Goal: Information Seeking & Learning: Compare options

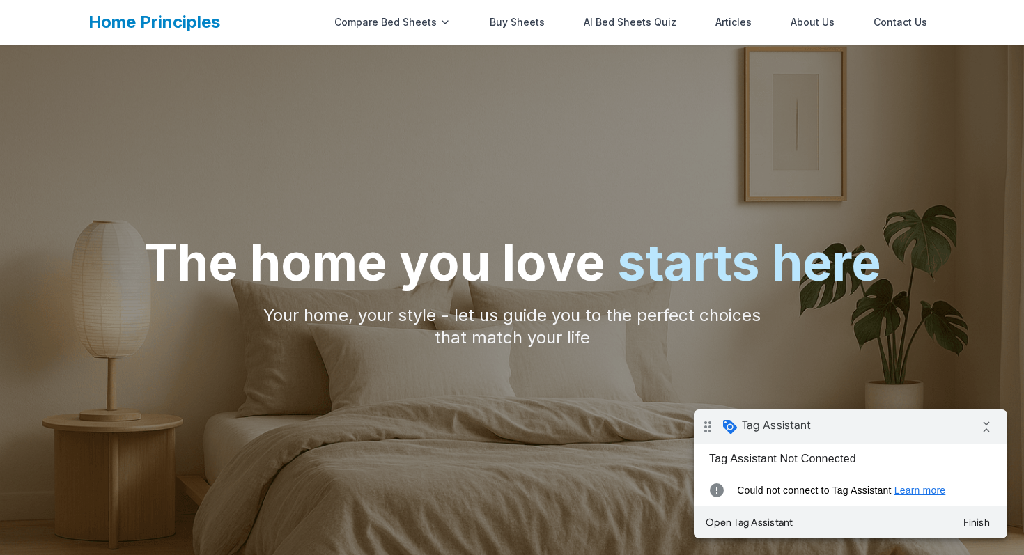
scroll to position [15, 0]
click at [978, 520] on button "Finish" at bounding box center [977, 522] width 50 height 25
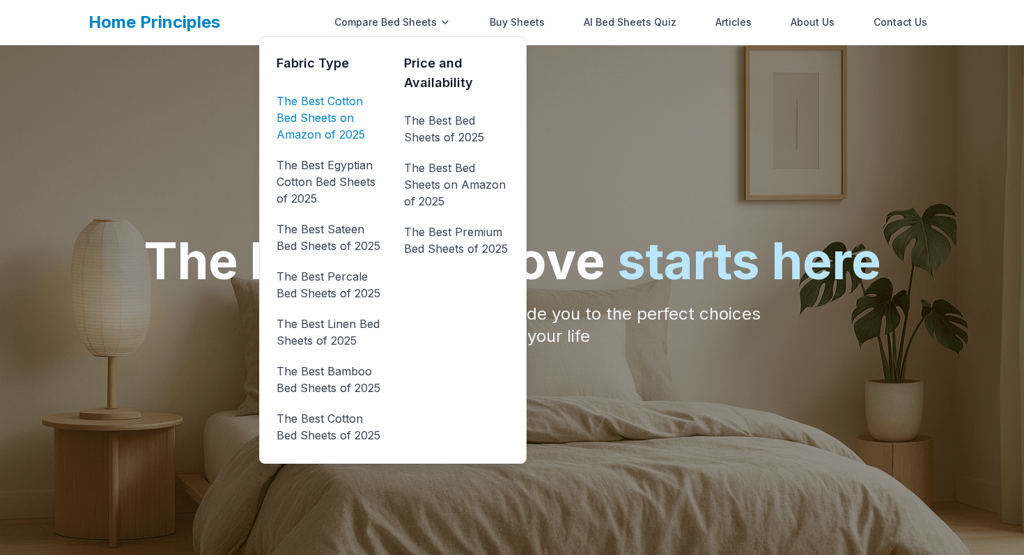
click at [346, 99] on link "The Best Cotton Bed Sheets on Amazon of 2025" at bounding box center [329, 118] width 105 height 56
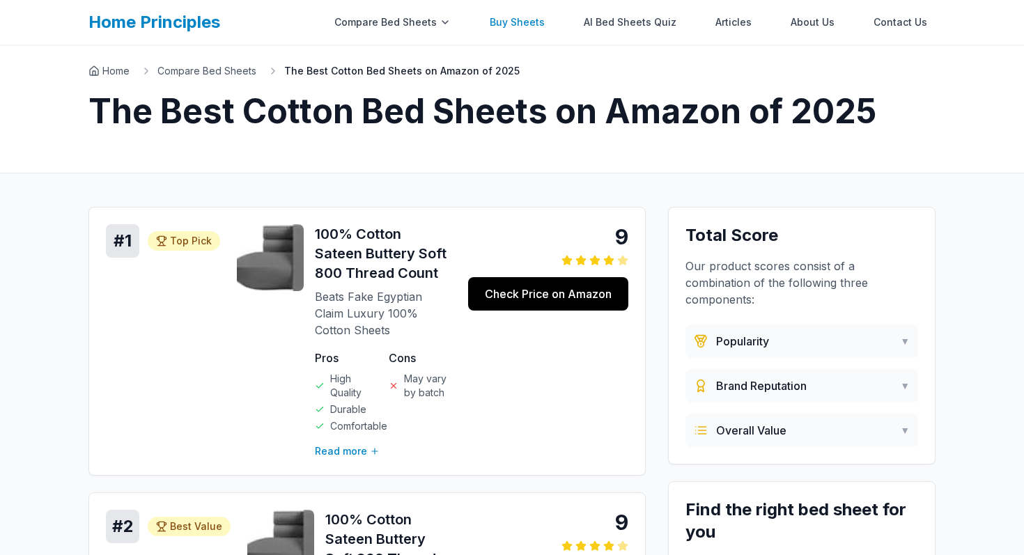
click at [532, 21] on link "Buy Sheets" at bounding box center [517, 22] width 72 height 28
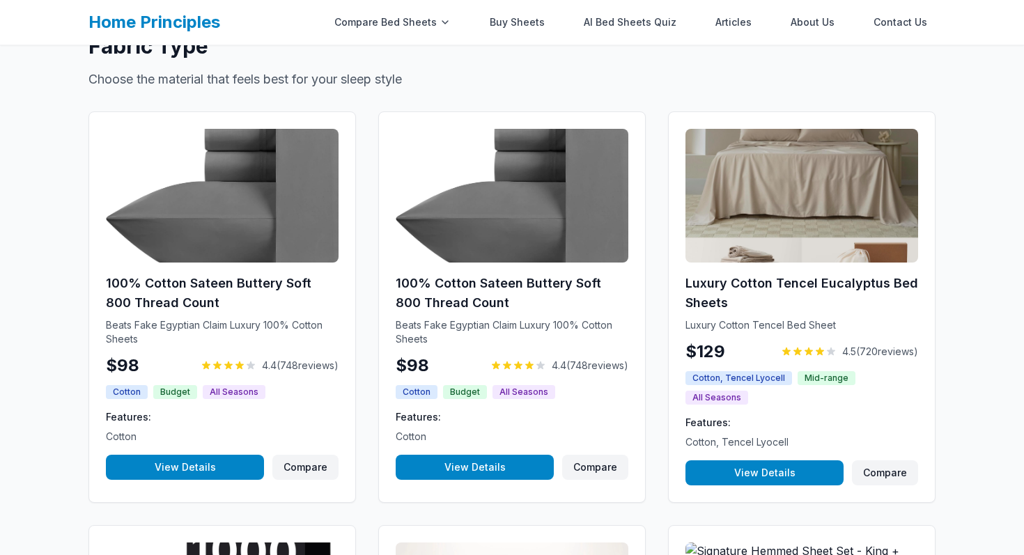
scroll to position [229, 0]
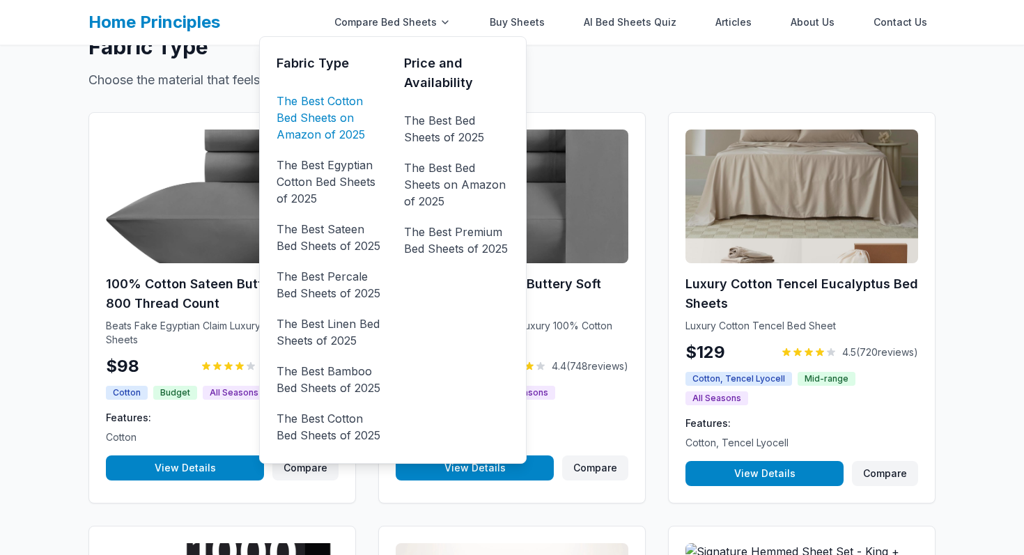
click at [319, 102] on link "The Best Cotton Bed Sheets on Amazon of 2025" at bounding box center [329, 118] width 105 height 56
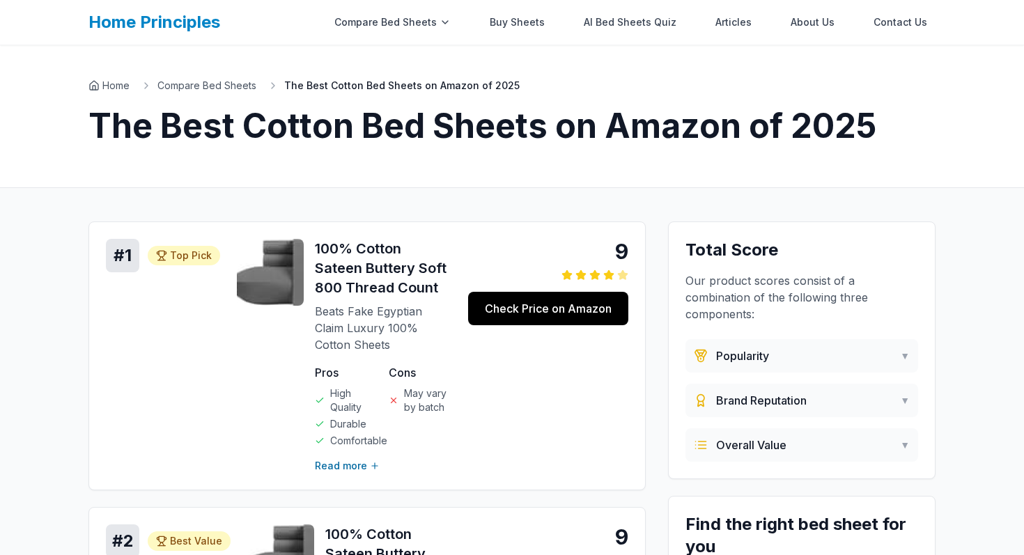
click at [355, 463] on button "Read more" at bounding box center [347, 466] width 65 height 14
click at [352, 468] on button "Read more" at bounding box center [347, 466] width 65 height 14
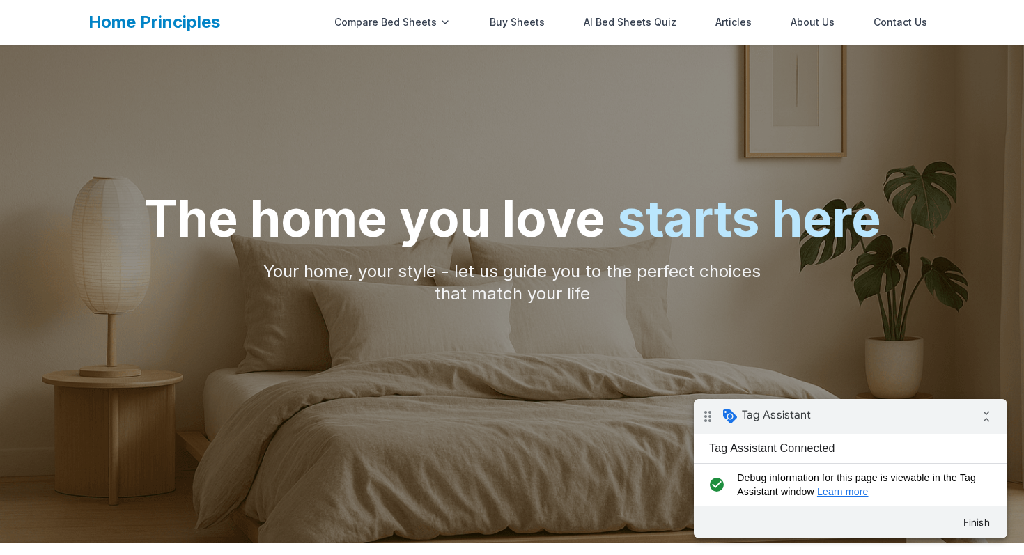
scroll to position [55, 0]
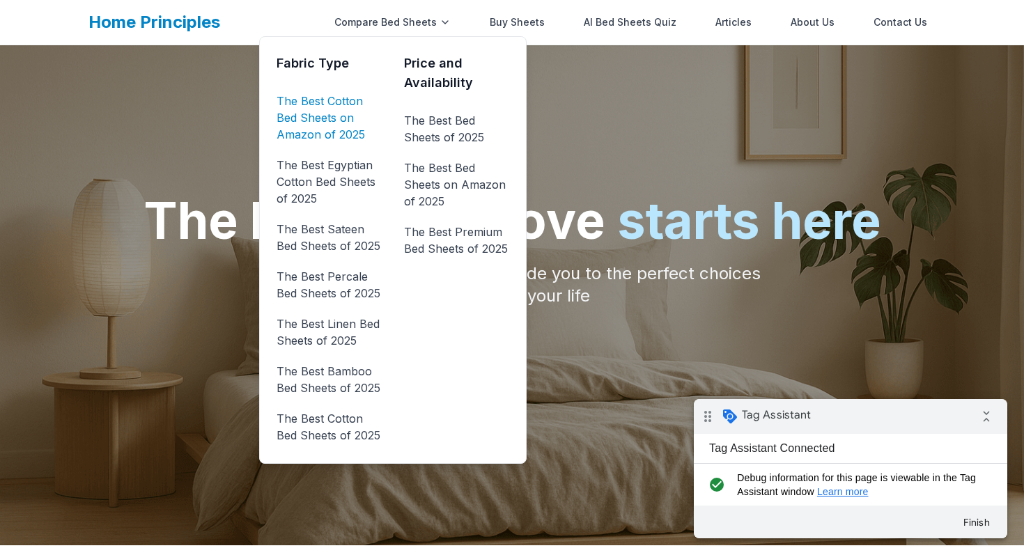
click at [327, 98] on link "The Best Cotton Bed Sheets on Amazon of 2025" at bounding box center [329, 118] width 105 height 56
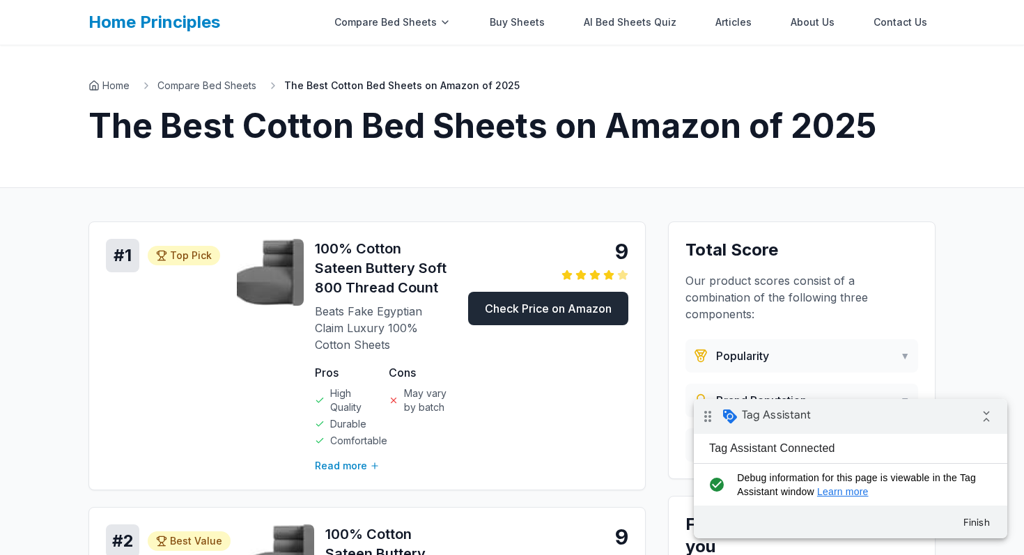
click at [519, 312] on link "Check Price on Amazon" at bounding box center [548, 308] width 160 height 33
click at [986, 413] on icon "collapse_all" at bounding box center [987, 417] width 28 height 28
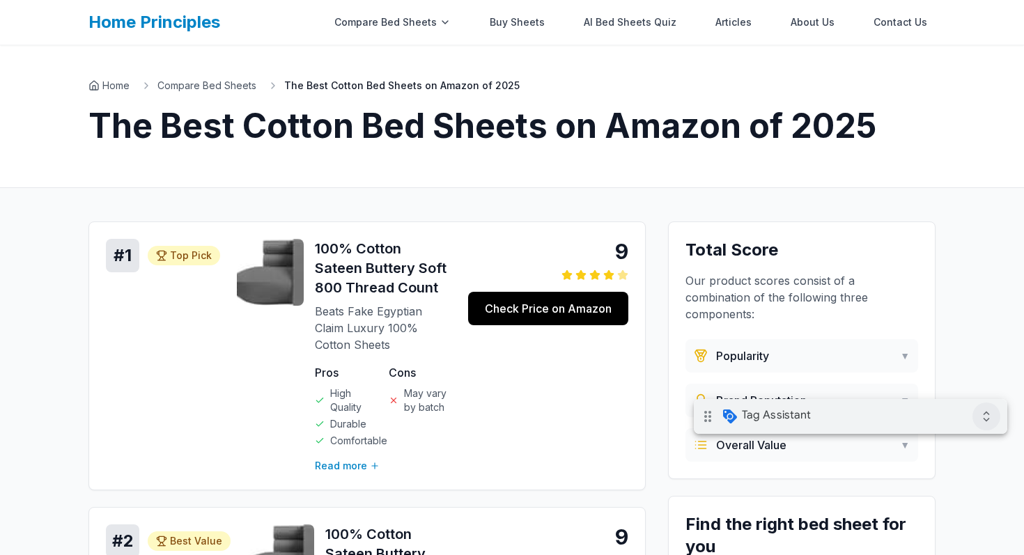
click at [984, 421] on icon "expand_all" at bounding box center [987, 417] width 28 height 28
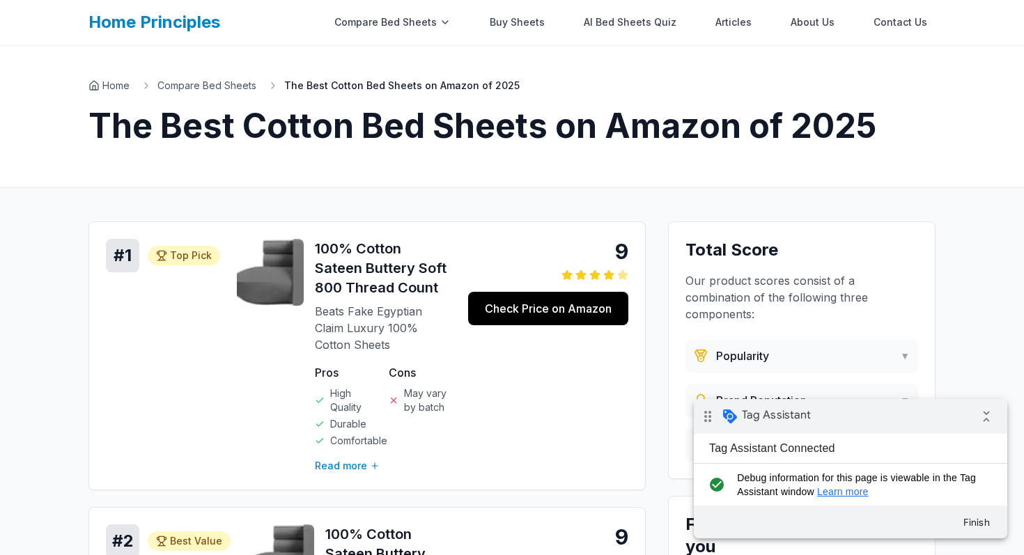
click at [711, 416] on icon "drag_indicator" at bounding box center [708, 417] width 28 height 28
click at [703, 418] on icon "drag_indicator" at bounding box center [708, 417] width 28 height 28
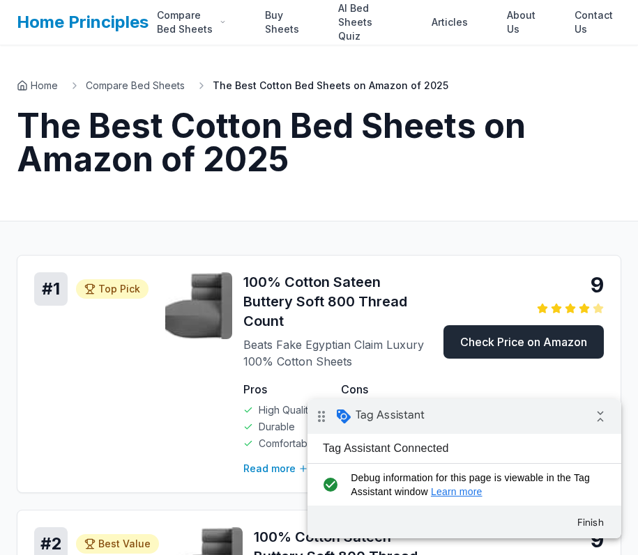
click at [566, 342] on link "Check Price on Amazon" at bounding box center [523, 341] width 160 height 33
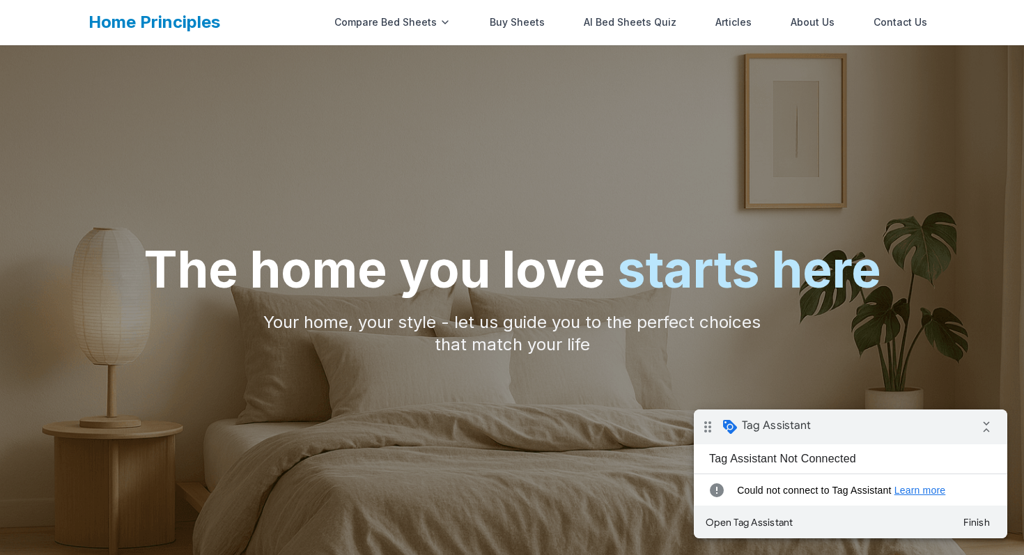
scroll to position [5, 0]
click at [524, 15] on link "Buy Sheets" at bounding box center [517, 22] width 72 height 28
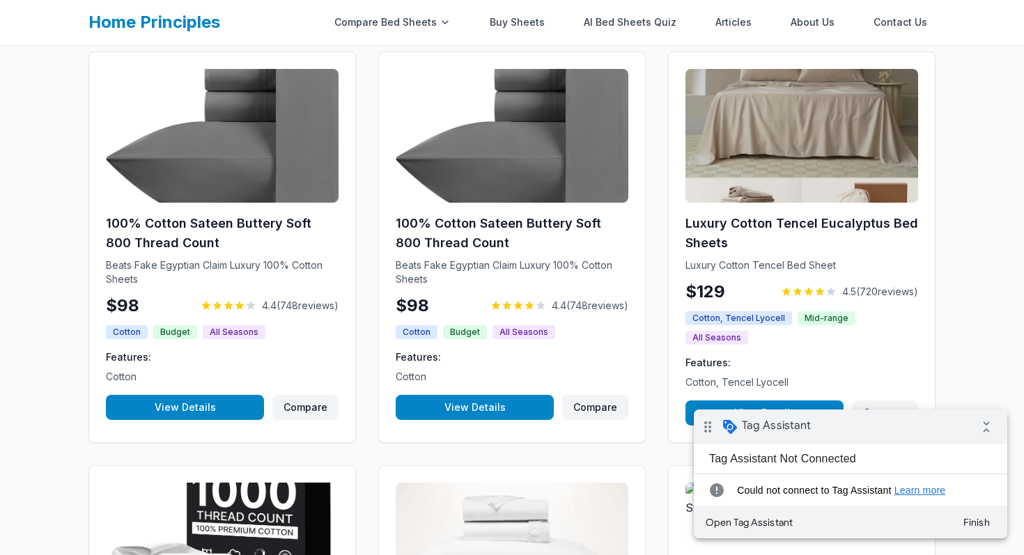
scroll to position [298, 0]
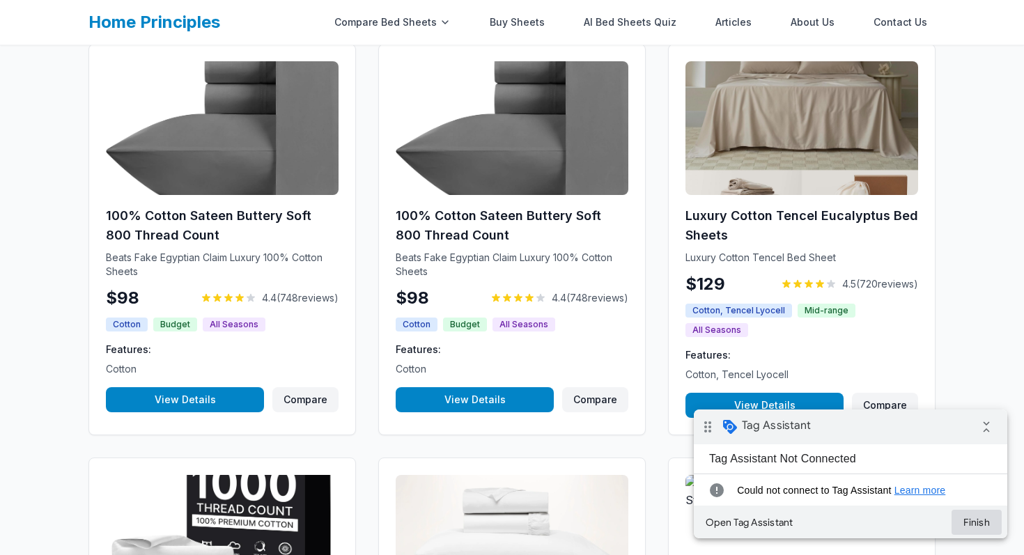
click at [985, 524] on button "Finish" at bounding box center [977, 522] width 50 height 25
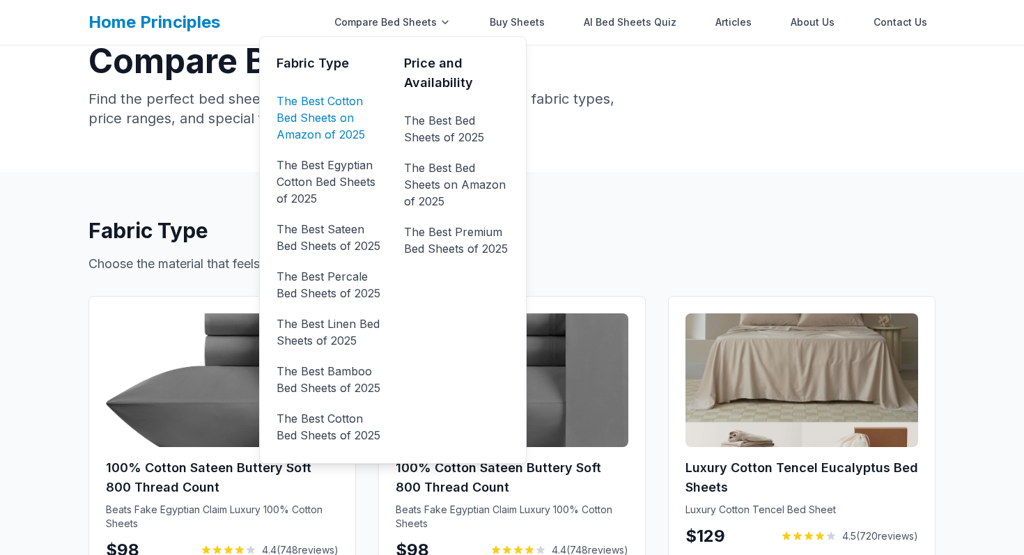
scroll to position [0, 0]
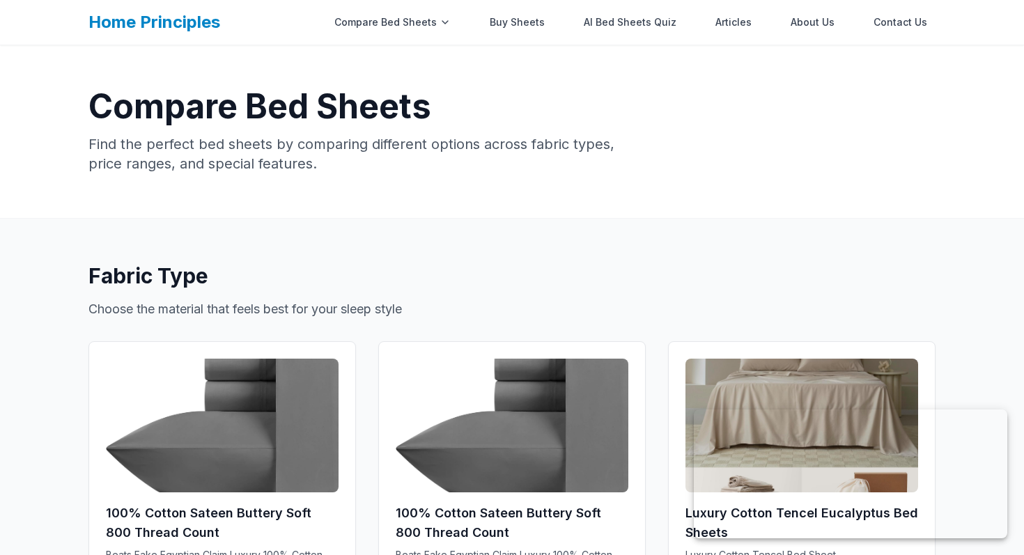
click at [525, 25] on link "Buy Sheets" at bounding box center [517, 22] width 72 height 28
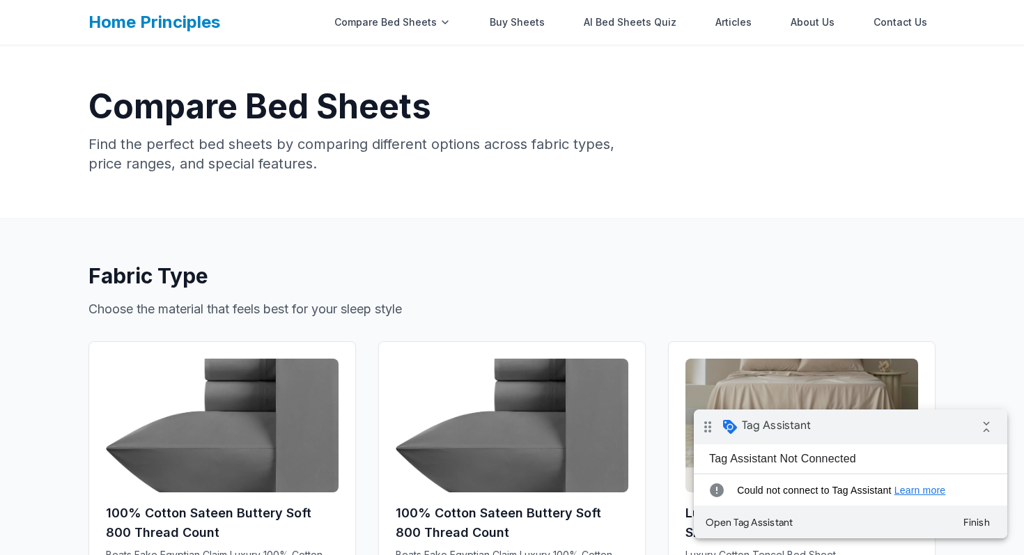
click at [525, 25] on link "Buy Sheets" at bounding box center [517, 22] width 72 height 28
click at [975, 516] on button "Finish" at bounding box center [977, 522] width 50 height 25
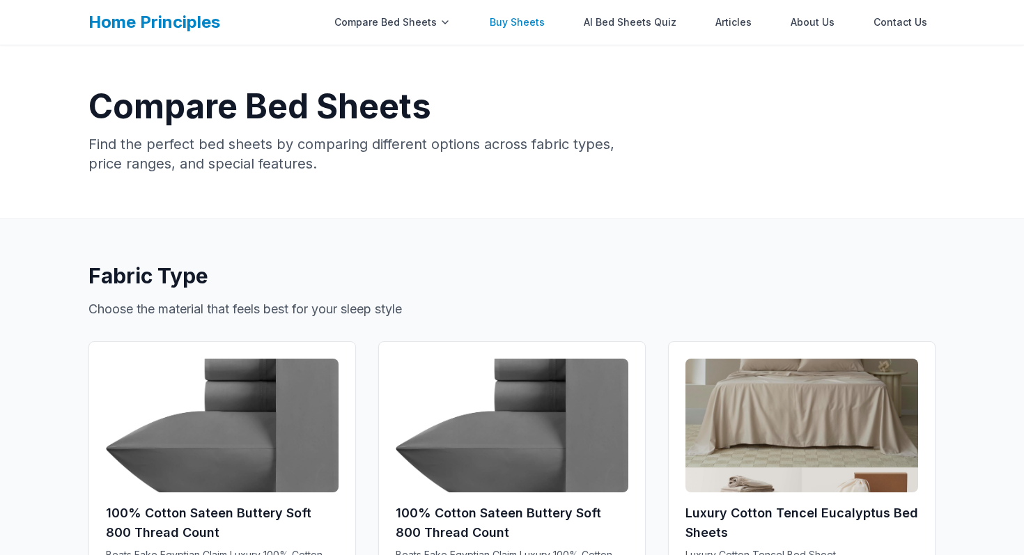
click at [516, 23] on link "Buy Sheets" at bounding box center [517, 22] width 72 height 28
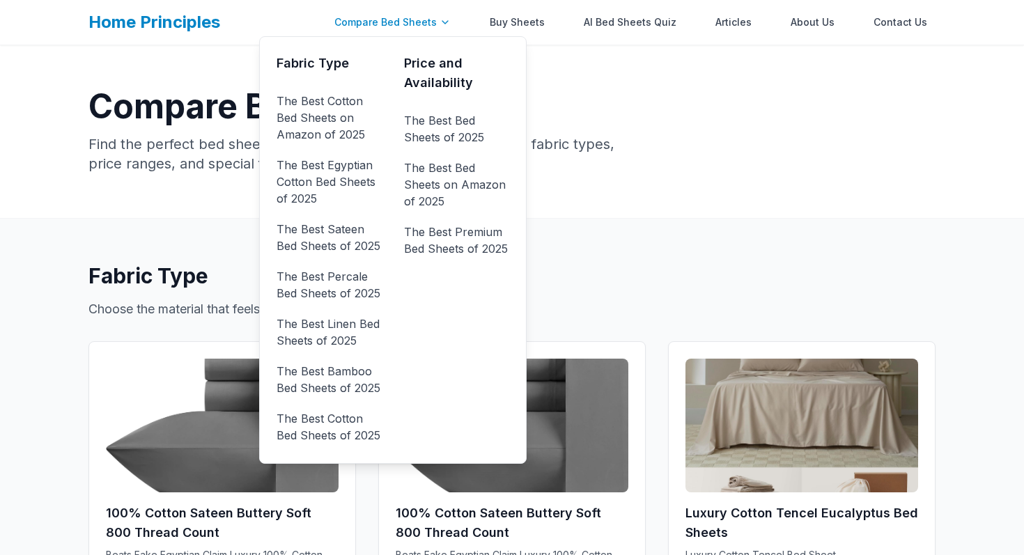
click at [407, 21] on div "Compare Bed Sheets" at bounding box center [392, 22] width 133 height 28
click at [406, 21] on div "Compare Bed Sheets" at bounding box center [392, 22] width 133 height 28
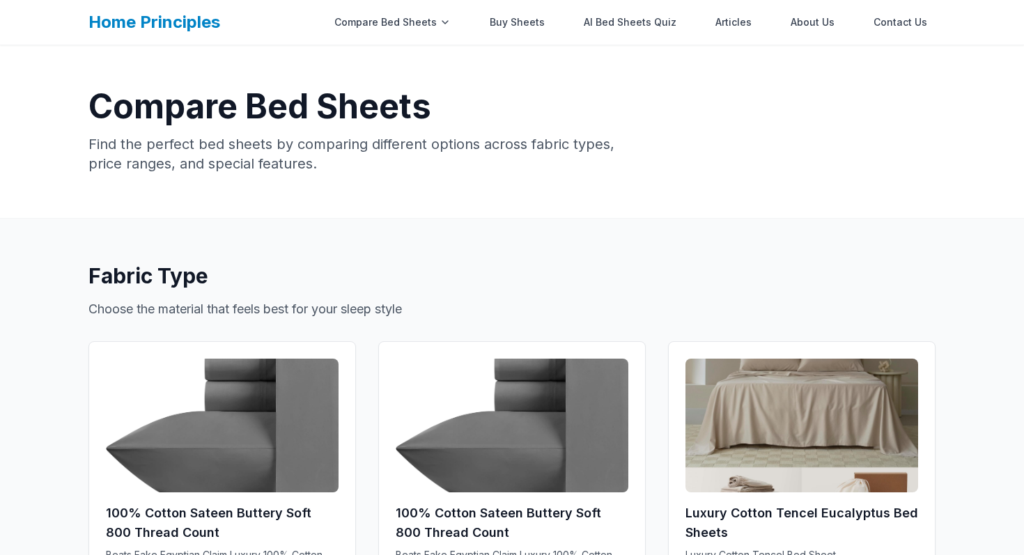
click at [199, 16] on link "Home Principles" at bounding box center [154, 22] width 132 height 20
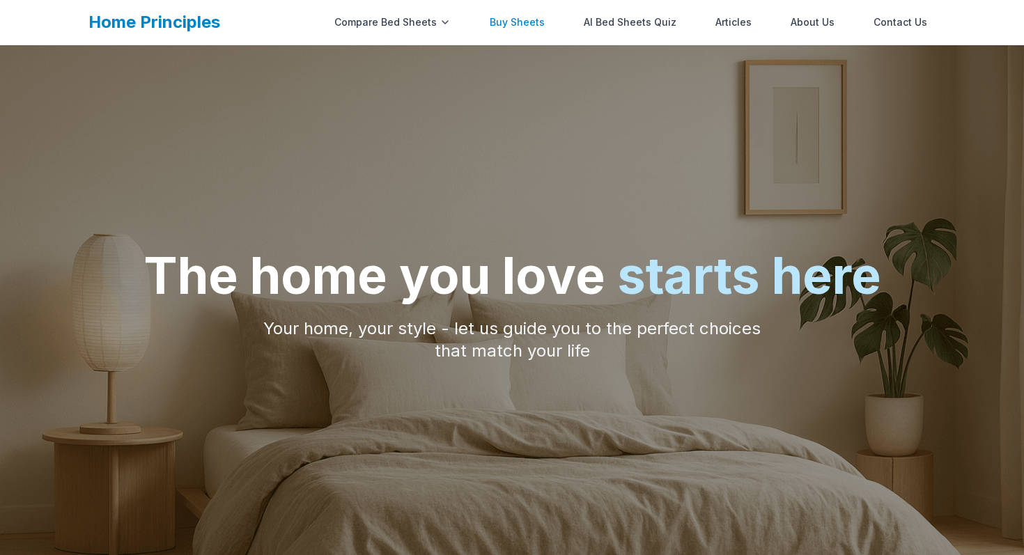
click at [525, 28] on link "Buy Sheets" at bounding box center [517, 22] width 72 height 28
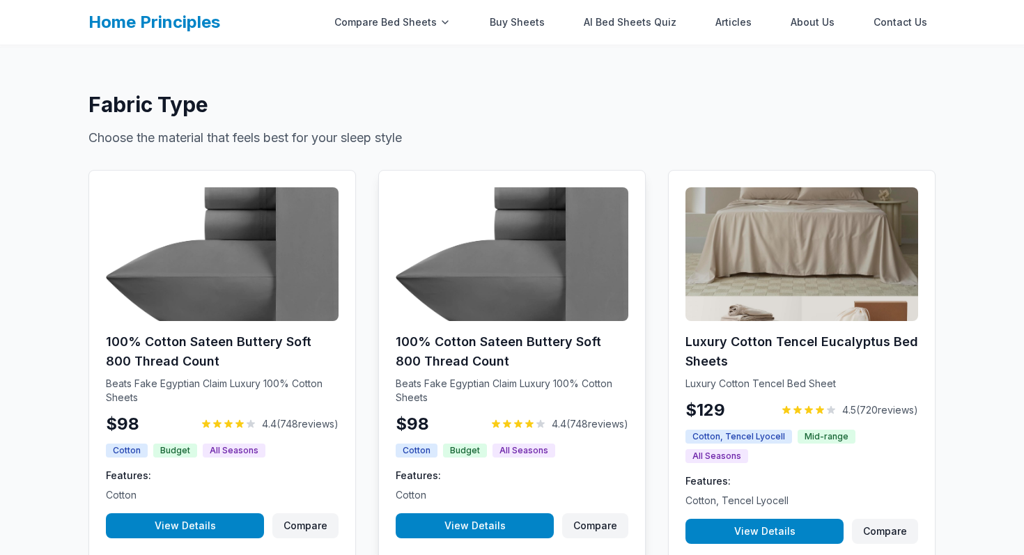
scroll to position [140, 0]
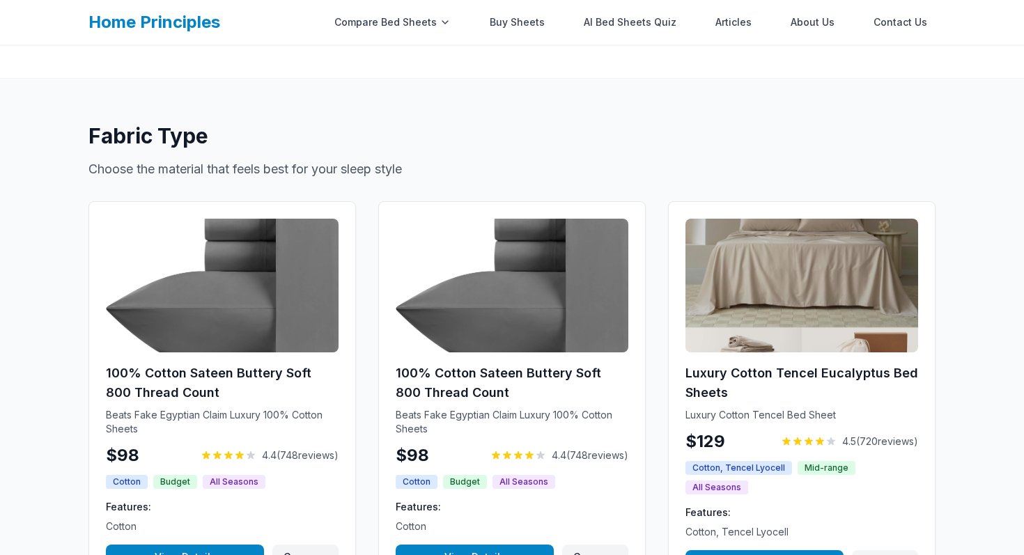
click at [147, 19] on link "Home Principles" at bounding box center [154, 22] width 132 height 20
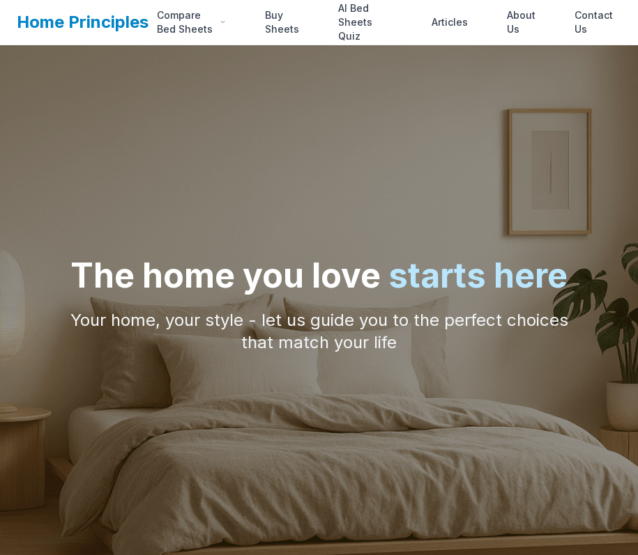
click at [80, 22] on link "Home Principles" at bounding box center [83, 22] width 132 height 20
click at [272, 19] on link "Buy Sheets" at bounding box center [281, 22] width 51 height 28
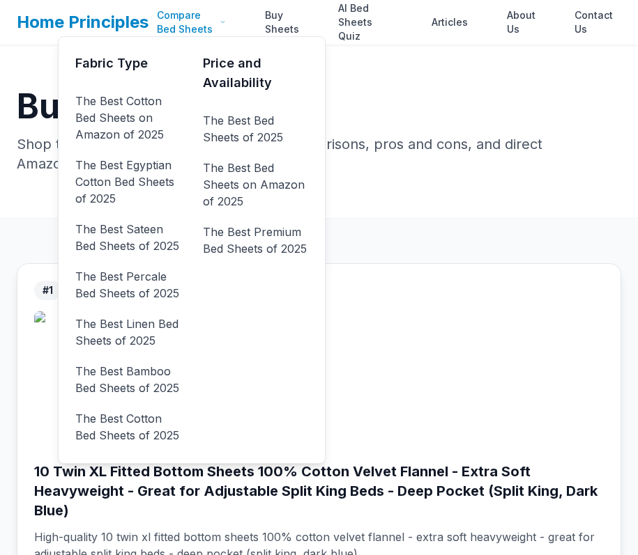
click at [193, 22] on div "Compare Bed Sheets" at bounding box center [191, 22] width 86 height 28
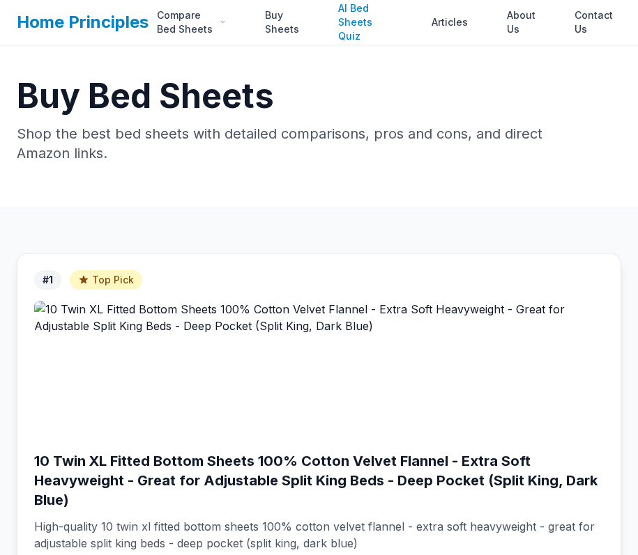
scroll to position [10, 0]
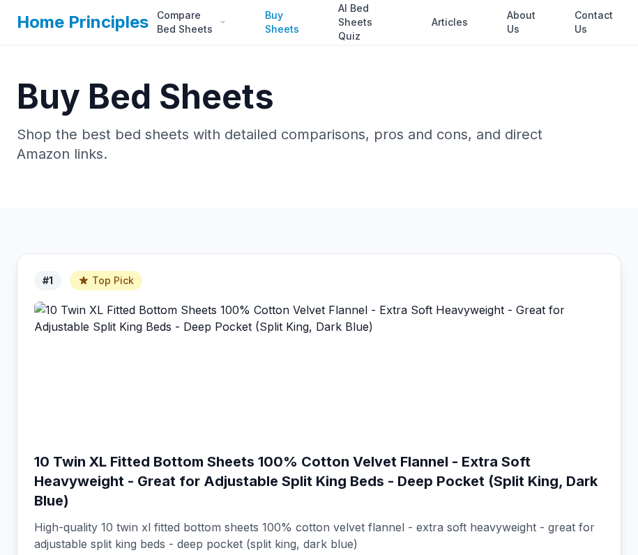
click at [282, 19] on link "Buy Sheets" at bounding box center [281, 22] width 51 height 28
click at [284, 29] on link "Buy Sheets" at bounding box center [281, 22] width 51 height 28
click at [36, 19] on link "Home Principles" at bounding box center [83, 22] width 132 height 20
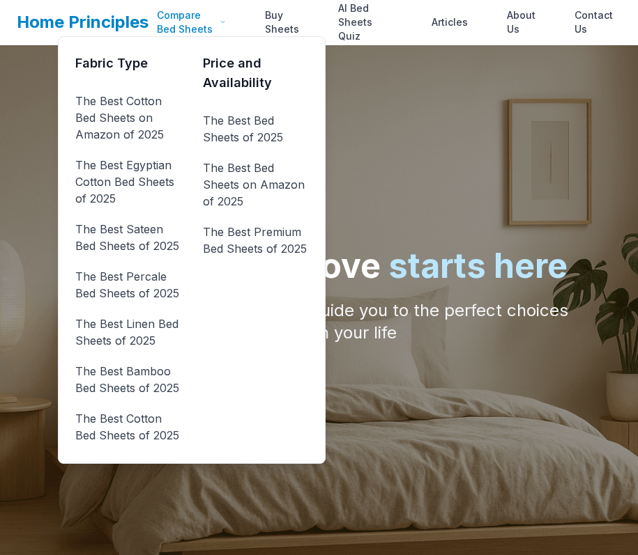
click at [176, 12] on div "Compare Bed Sheets" at bounding box center [191, 22] width 86 height 28
click at [149, 114] on link "The Best Cotton Bed Sheets on Amazon of 2025" at bounding box center [127, 118] width 105 height 56
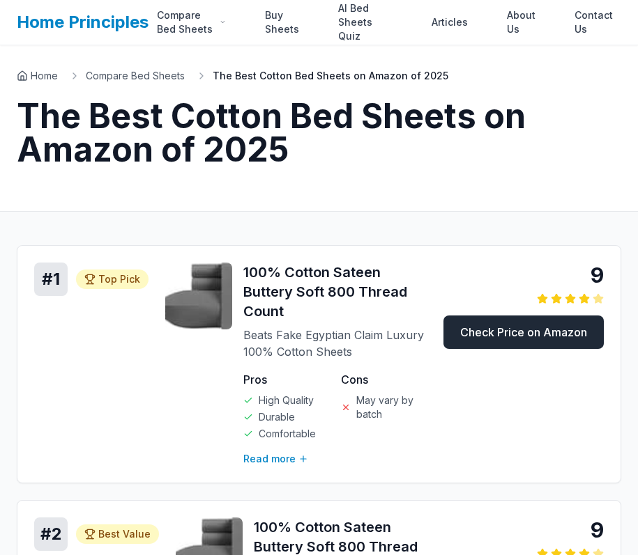
click at [491, 330] on link "Check Price on Amazon" at bounding box center [523, 332] width 160 height 33
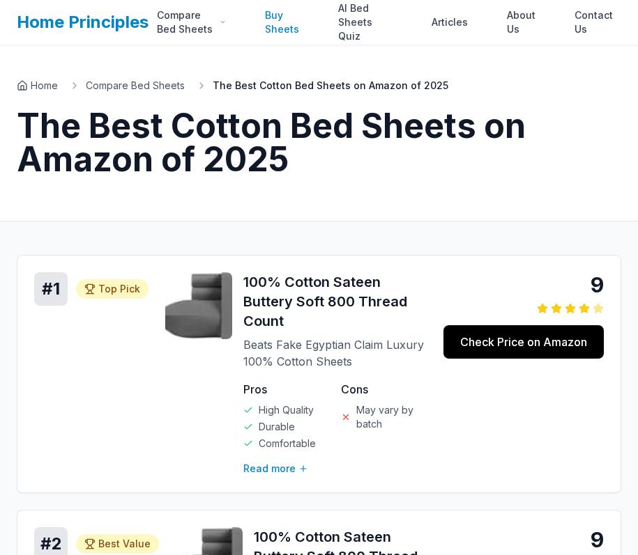
click at [270, 21] on link "Buy Sheets" at bounding box center [281, 22] width 51 height 28
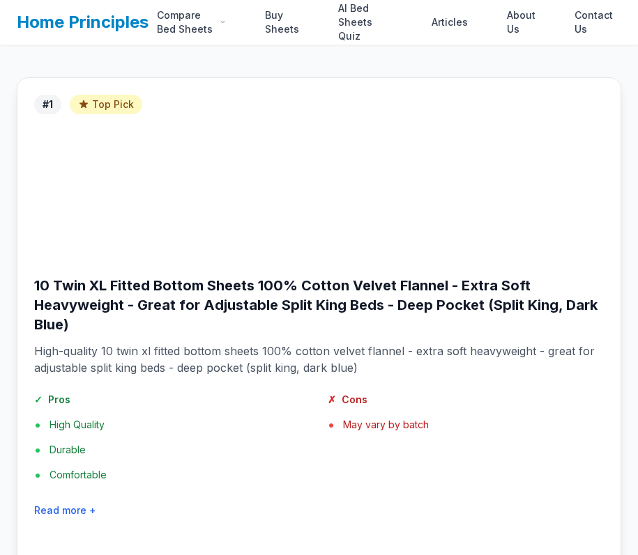
scroll to position [192, 0]
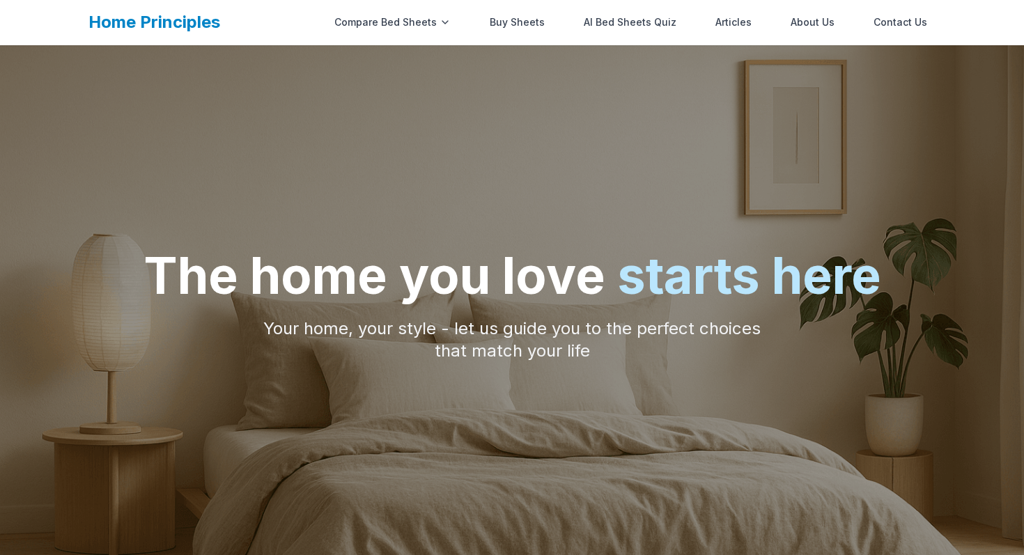
click at [506, 26] on link "Buy Sheets" at bounding box center [517, 22] width 72 height 28
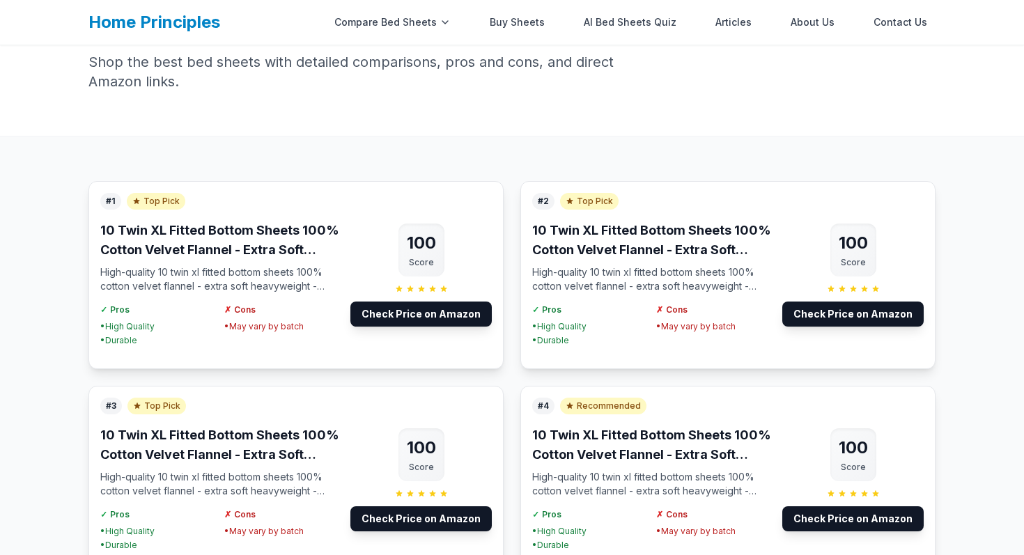
scroll to position [95, 0]
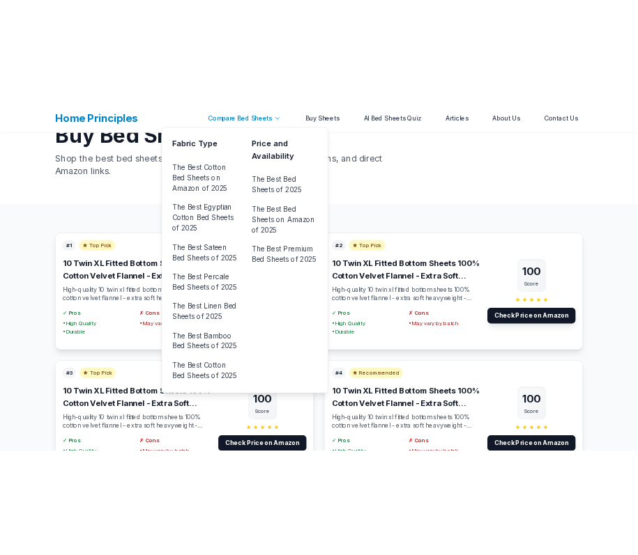
scroll to position [78, 0]
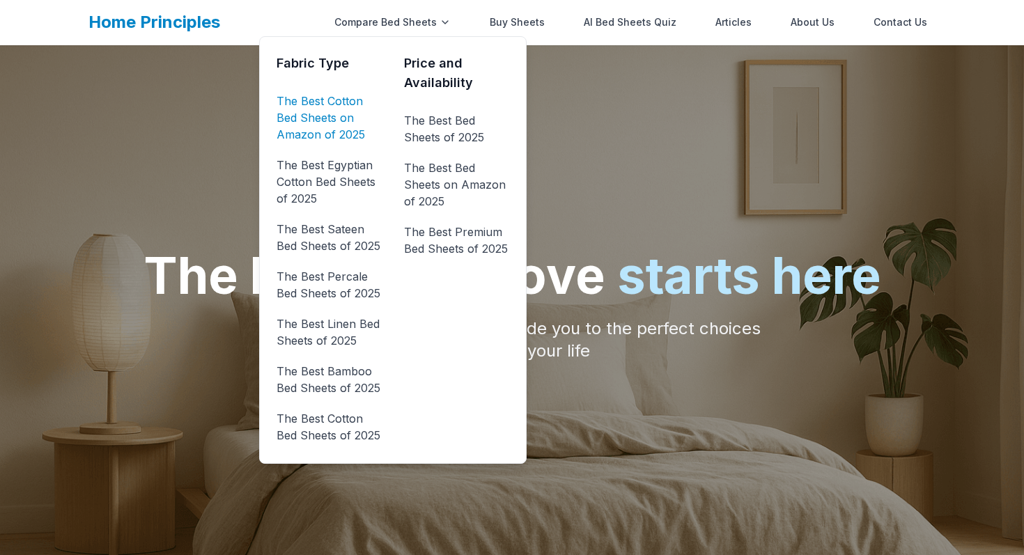
click at [330, 116] on link "The Best Cotton Bed Sheets on Amazon of 2025" at bounding box center [329, 118] width 105 height 56
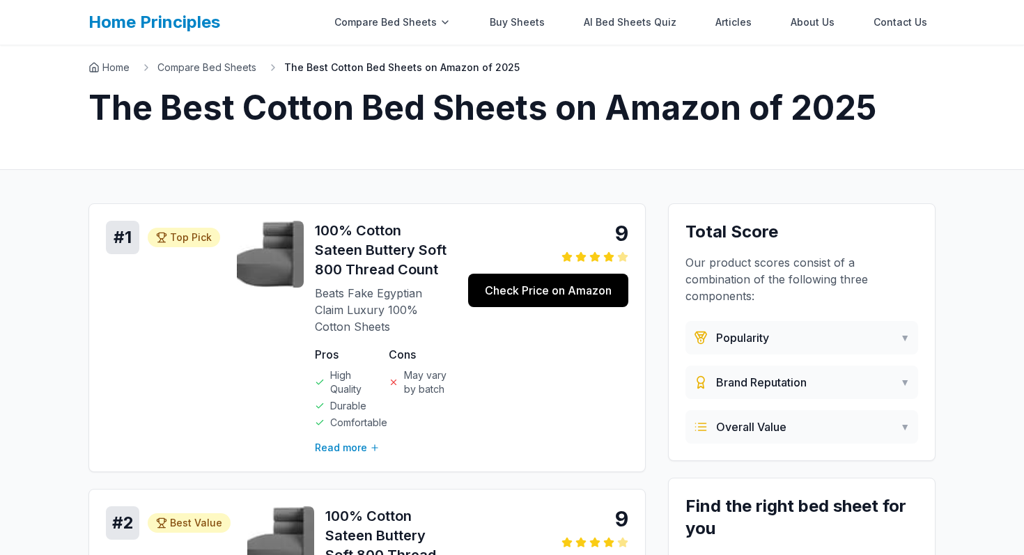
scroll to position [19, 0]
click at [527, 17] on link "Buy Sheets" at bounding box center [517, 22] width 72 height 28
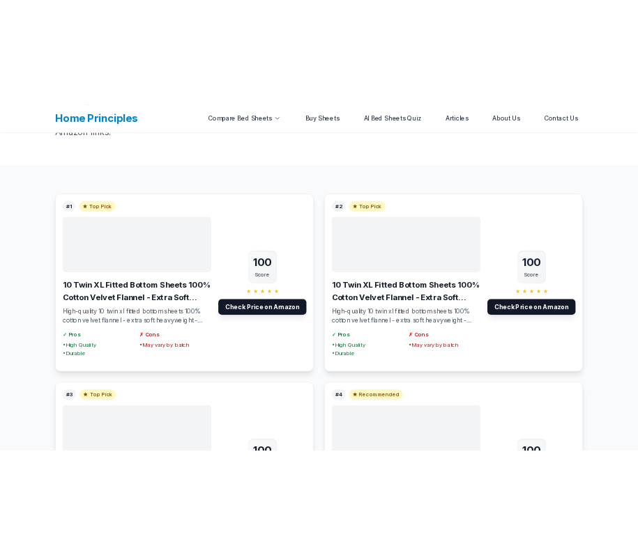
scroll to position [121, 0]
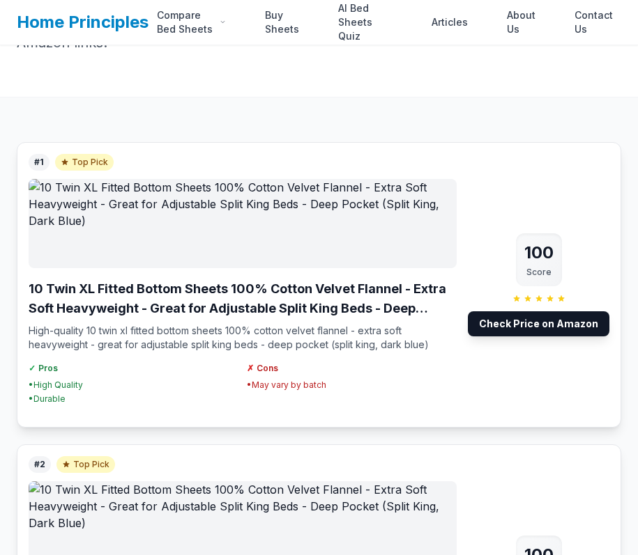
click at [78, 19] on link "Home Principles" at bounding box center [83, 22] width 132 height 20
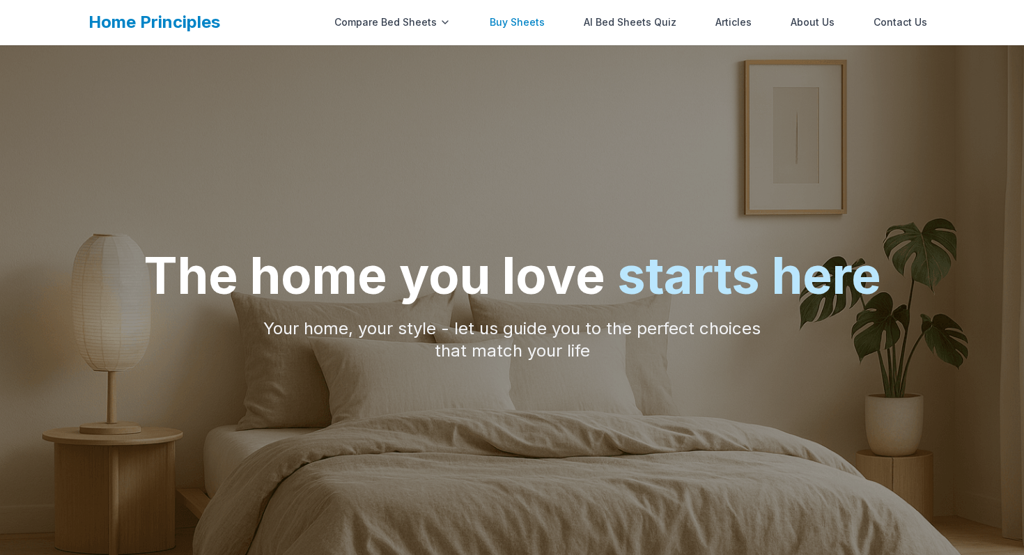
click at [528, 12] on link "Buy Sheets" at bounding box center [517, 22] width 72 height 28
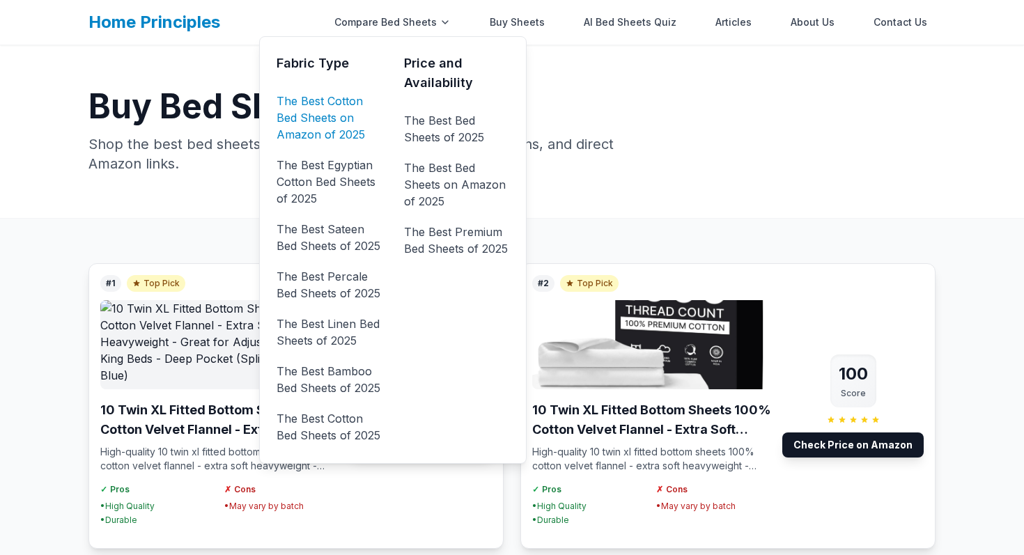
click at [330, 120] on link "The Best Cotton Bed Sheets on Amazon of 2025" at bounding box center [329, 118] width 105 height 56
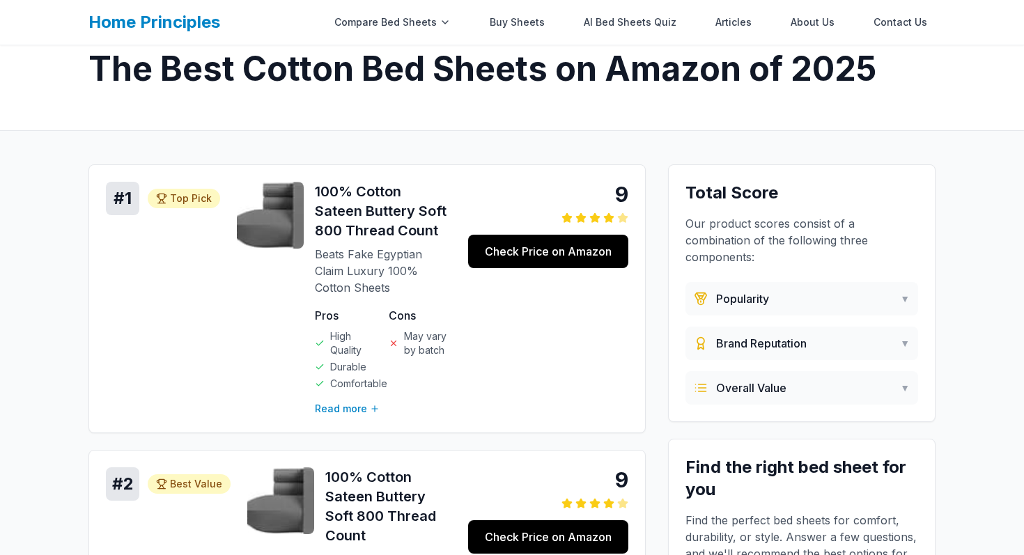
scroll to position [67, 0]
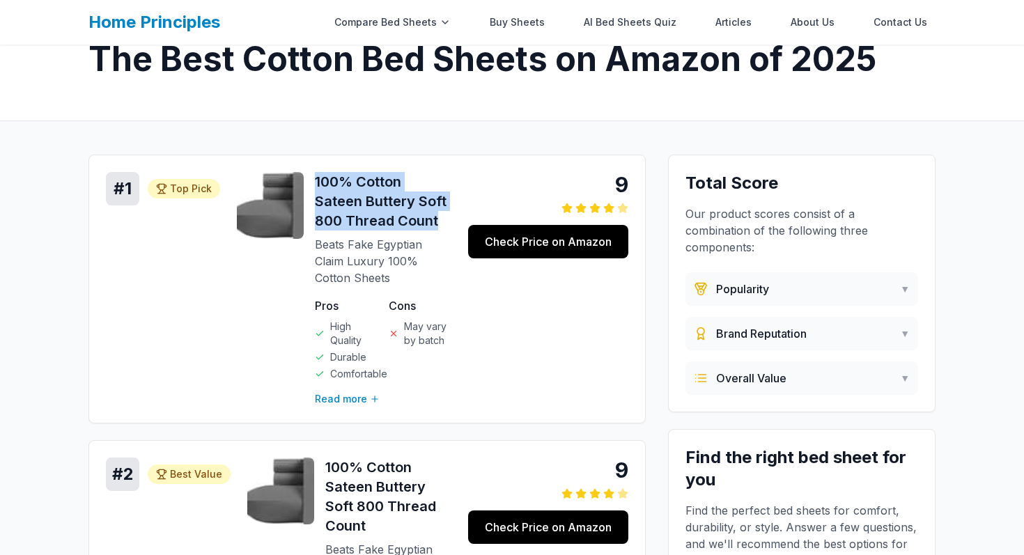
drag, startPoint x: 417, startPoint y: 220, endPoint x: 314, endPoint y: 180, distance: 110.1
click at [315, 180] on h3 "100% Cotton Sateen Buttery Soft 800 Thread Count" at bounding box center [383, 201] width 137 height 59
copy h3 "100% Cotton Sateen Buttery Soft 800 Thread Count"
click at [530, 12] on link "Buy Sheets" at bounding box center [517, 22] width 72 height 28
